Goal: Transaction & Acquisition: Purchase product/service

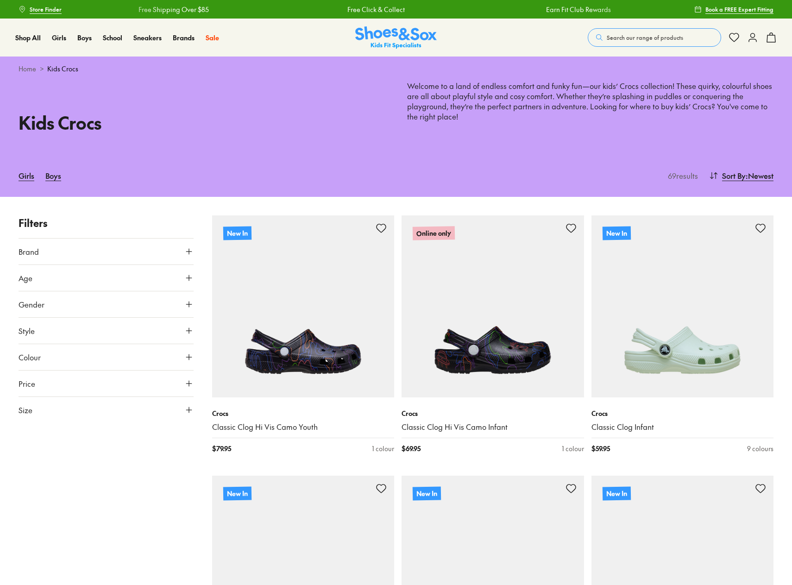
click at [625, 35] on span "Search our range of products" at bounding box center [645, 37] width 76 height 8
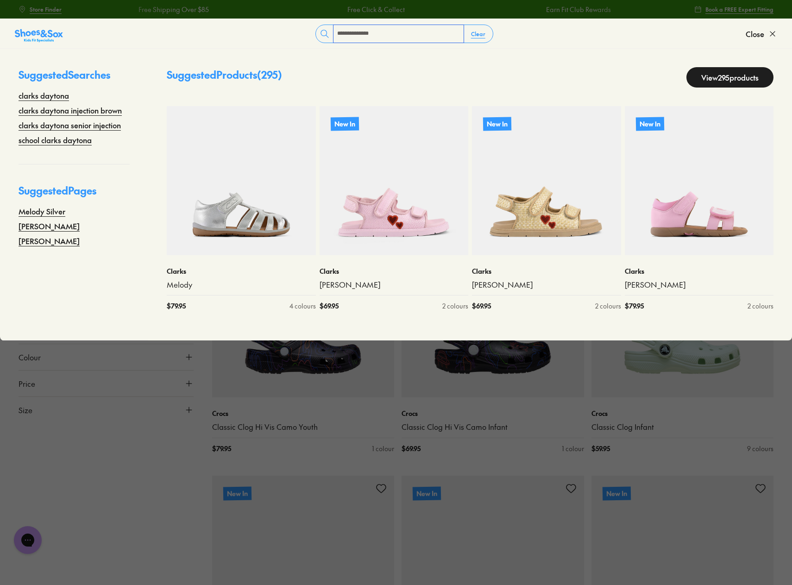
type input "**********"
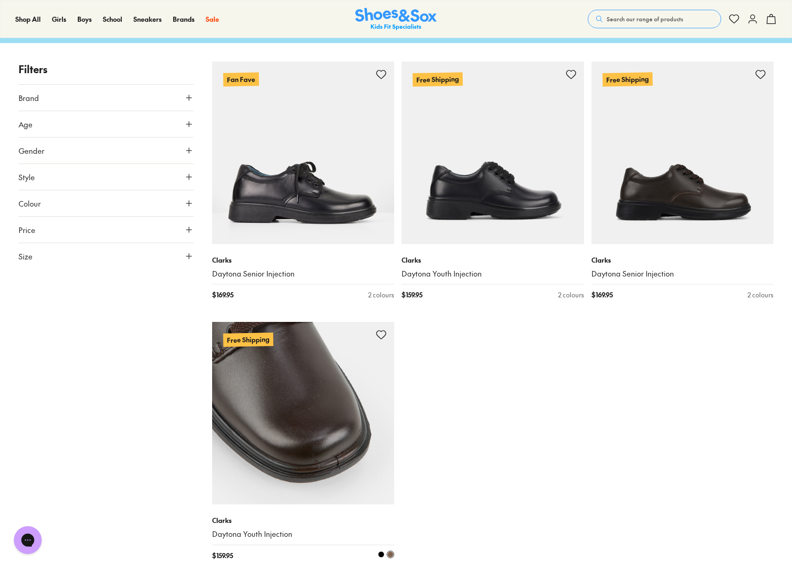
scroll to position [93, 0]
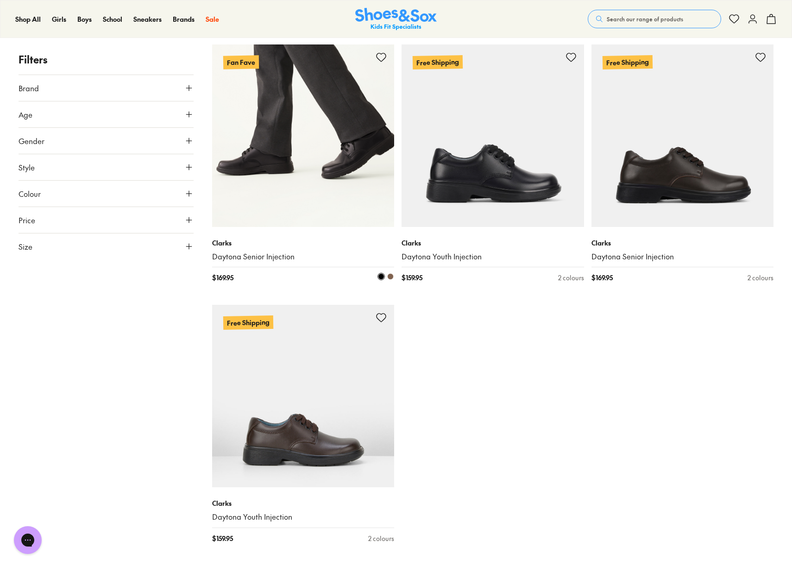
click at [321, 164] on img at bounding box center [303, 135] width 182 height 182
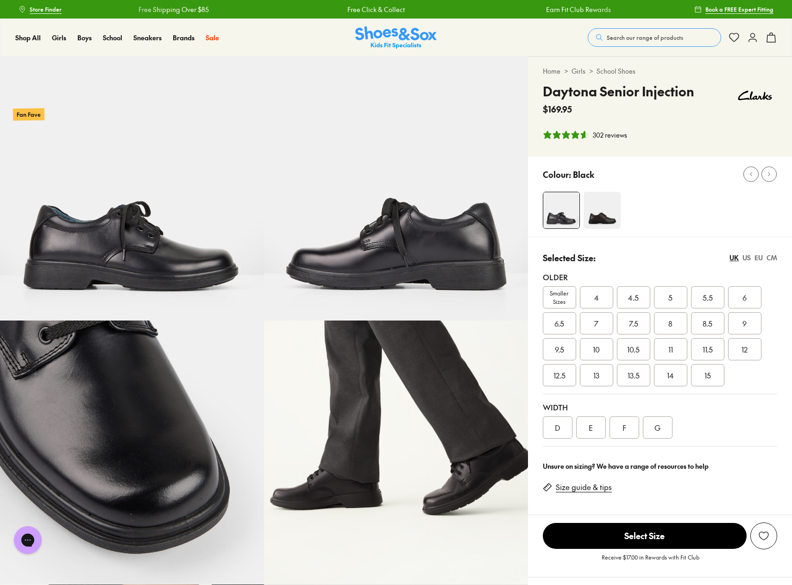
select select "*"
click at [642, 325] on div "7.5" at bounding box center [633, 323] width 33 height 22
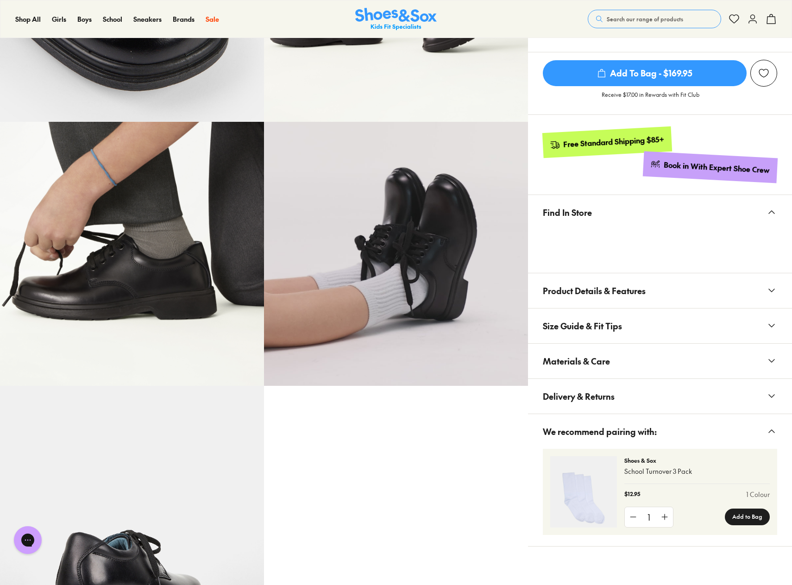
scroll to position [463, 0]
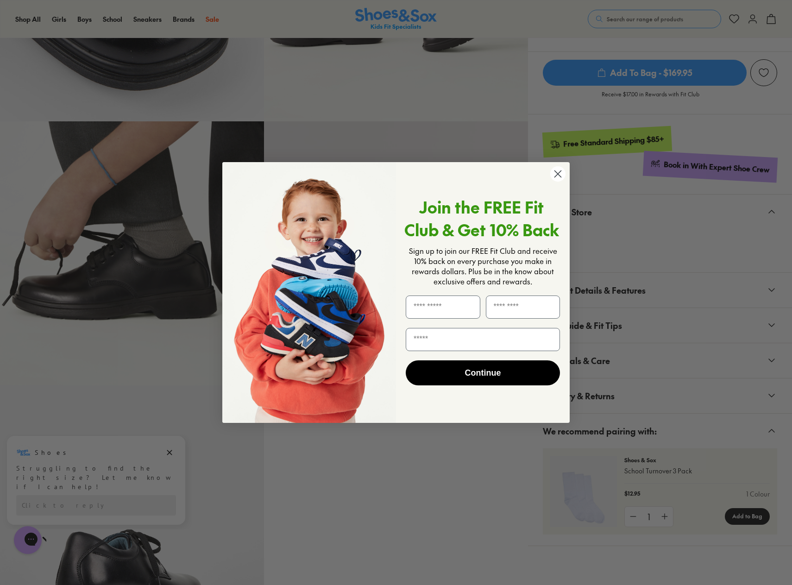
click at [553, 177] on circle "Close dialog" at bounding box center [557, 173] width 15 height 15
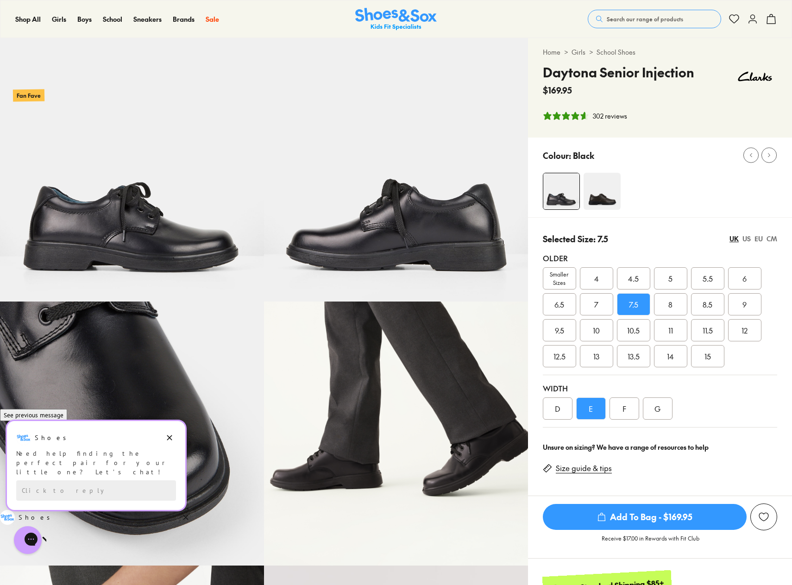
scroll to position [0, 0]
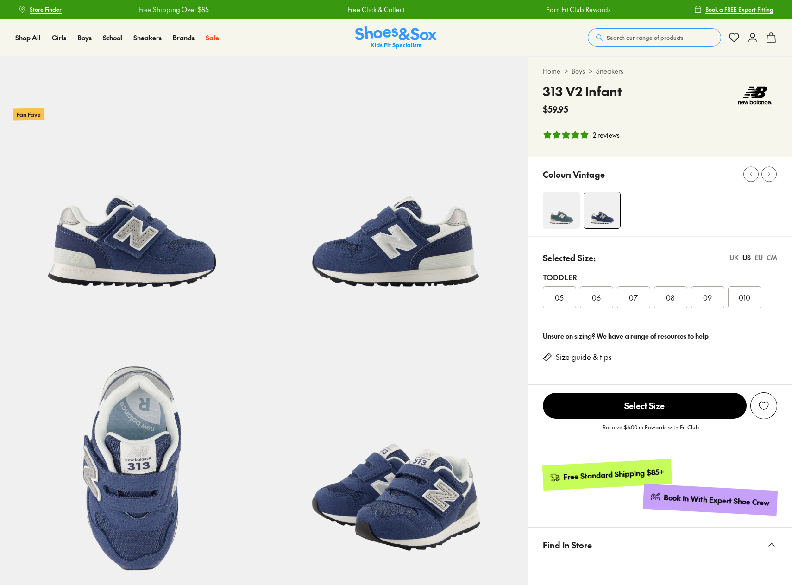
select select "*"
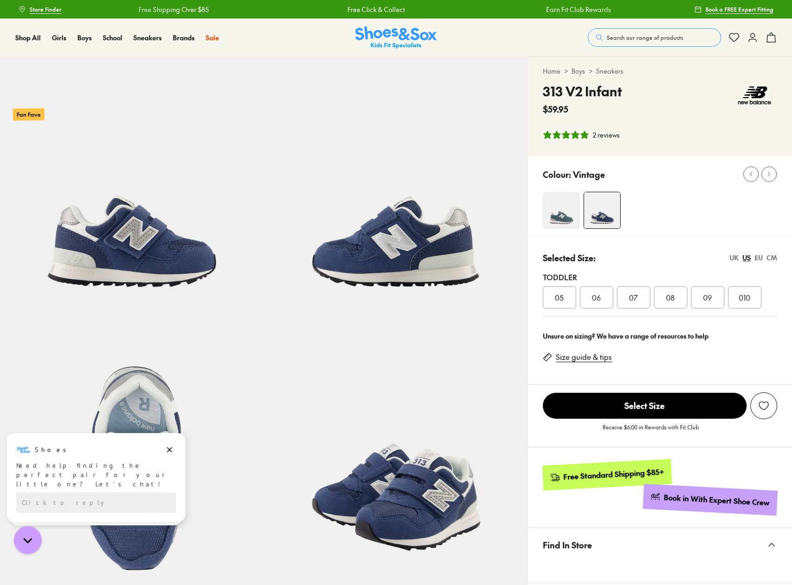
click at [639, 36] on span "Search our range of products" at bounding box center [645, 37] width 76 height 8
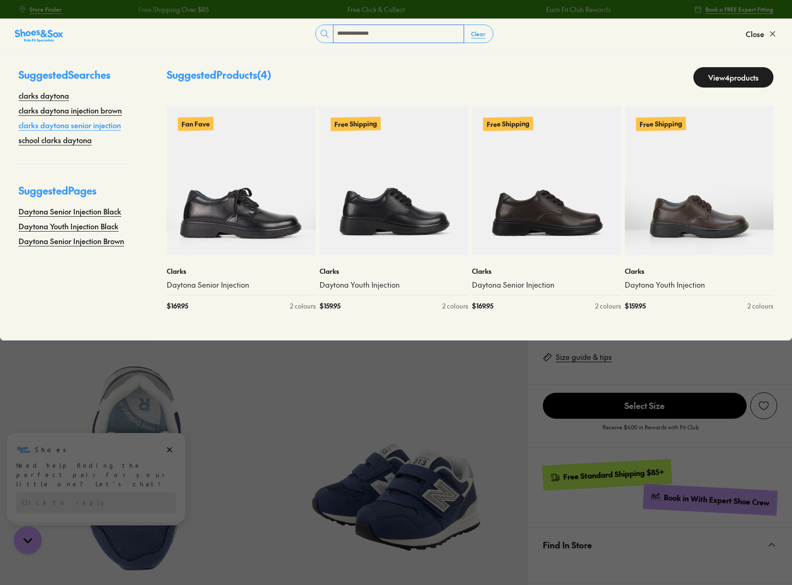
type input "**********"
click at [83, 124] on link "clarks daytona senior injection" at bounding box center [70, 124] width 102 height 11
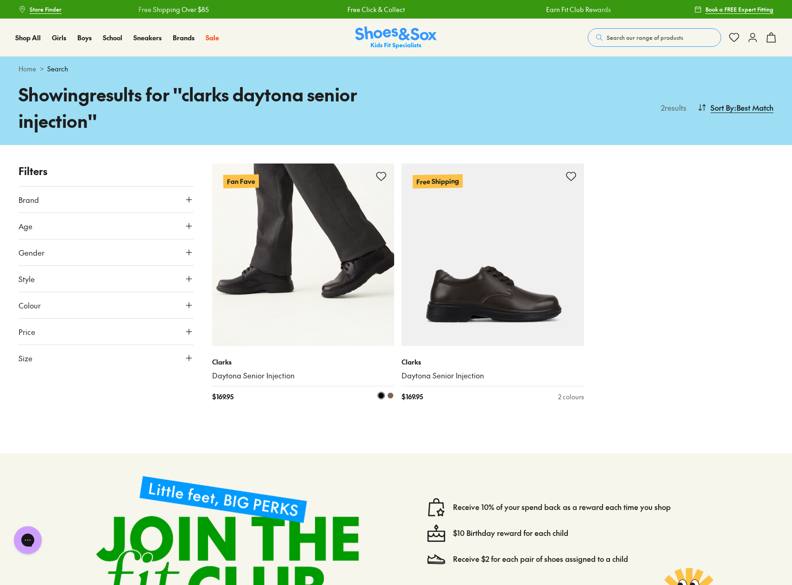
click at [338, 266] on img at bounding box center [303, 254] width 182 height 182
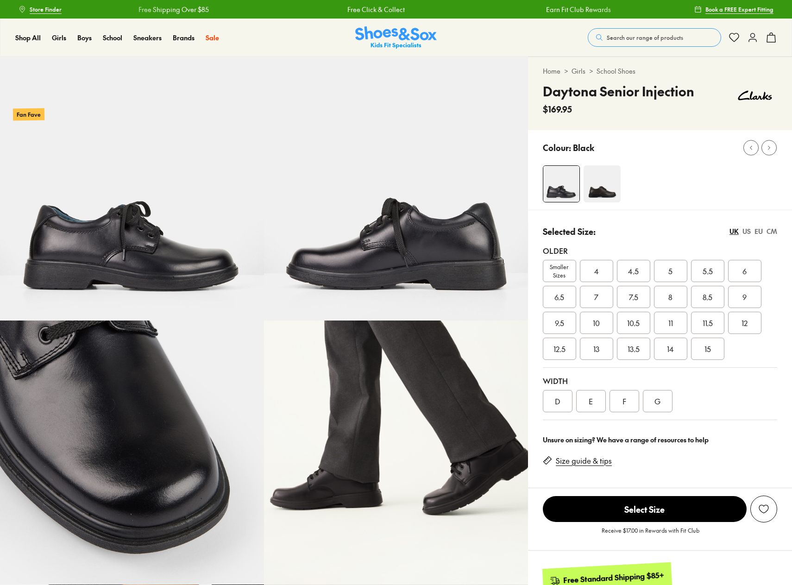
select select "*"
